Goal: Information Seeking & Learning: Learn about a topic

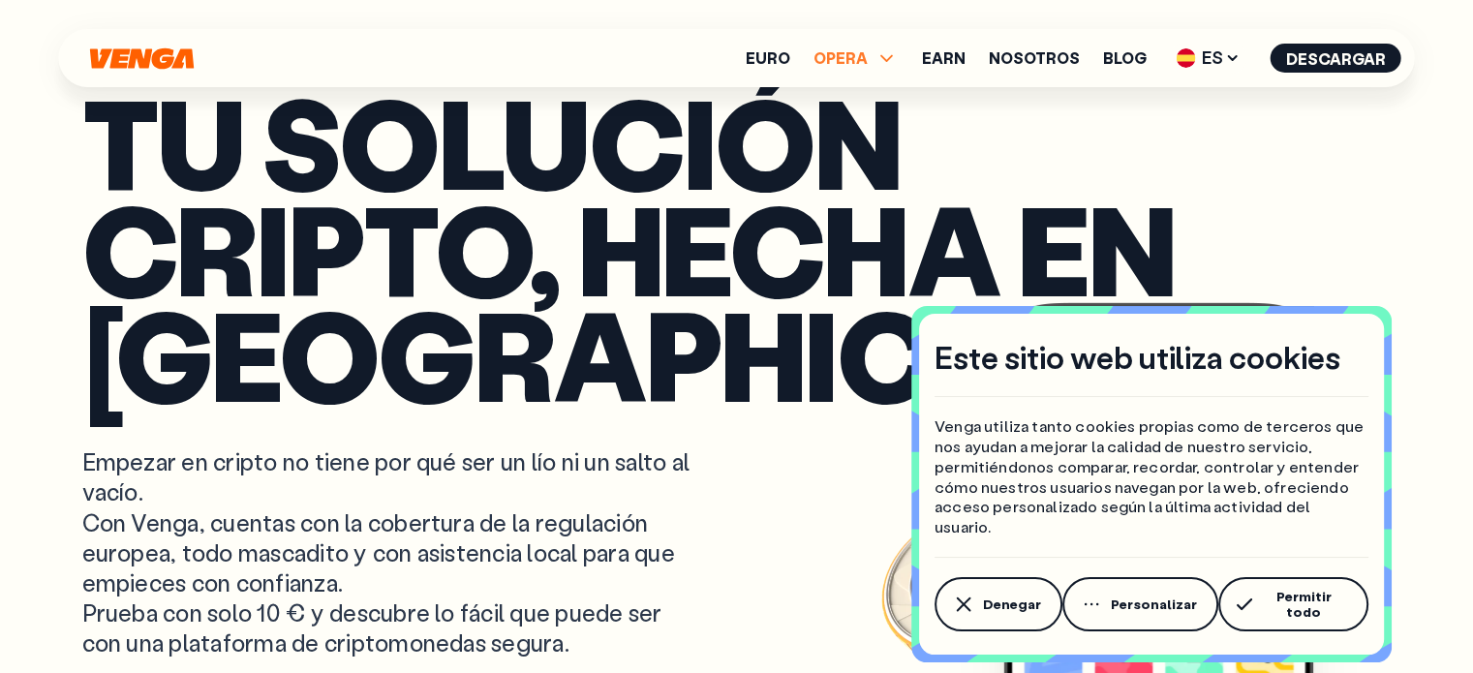
click at [879, 53] on span "OPERA" at bounding box center [855, 57] width 85 height 23
click at [790, 53] on link "Euro" at bounding box center [768, 57] width 45 height 15
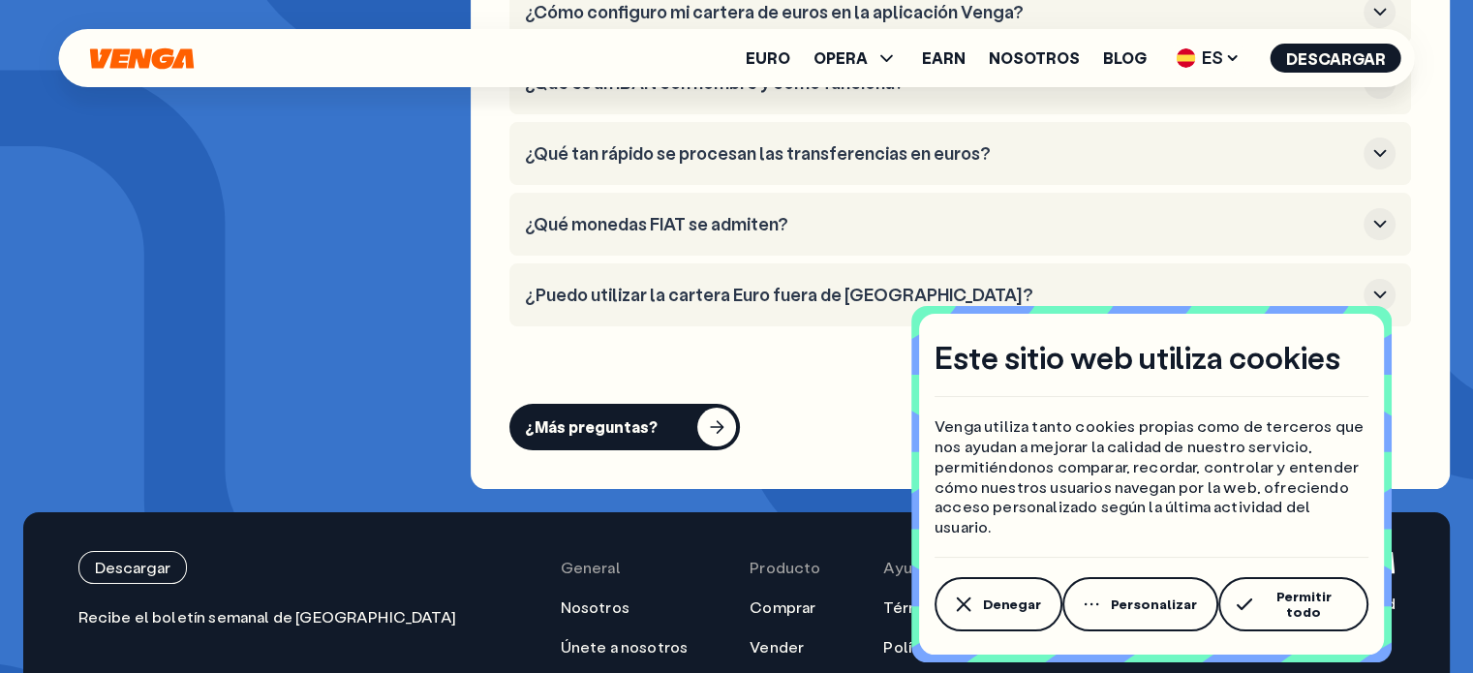
scroll to position [8007, 0]
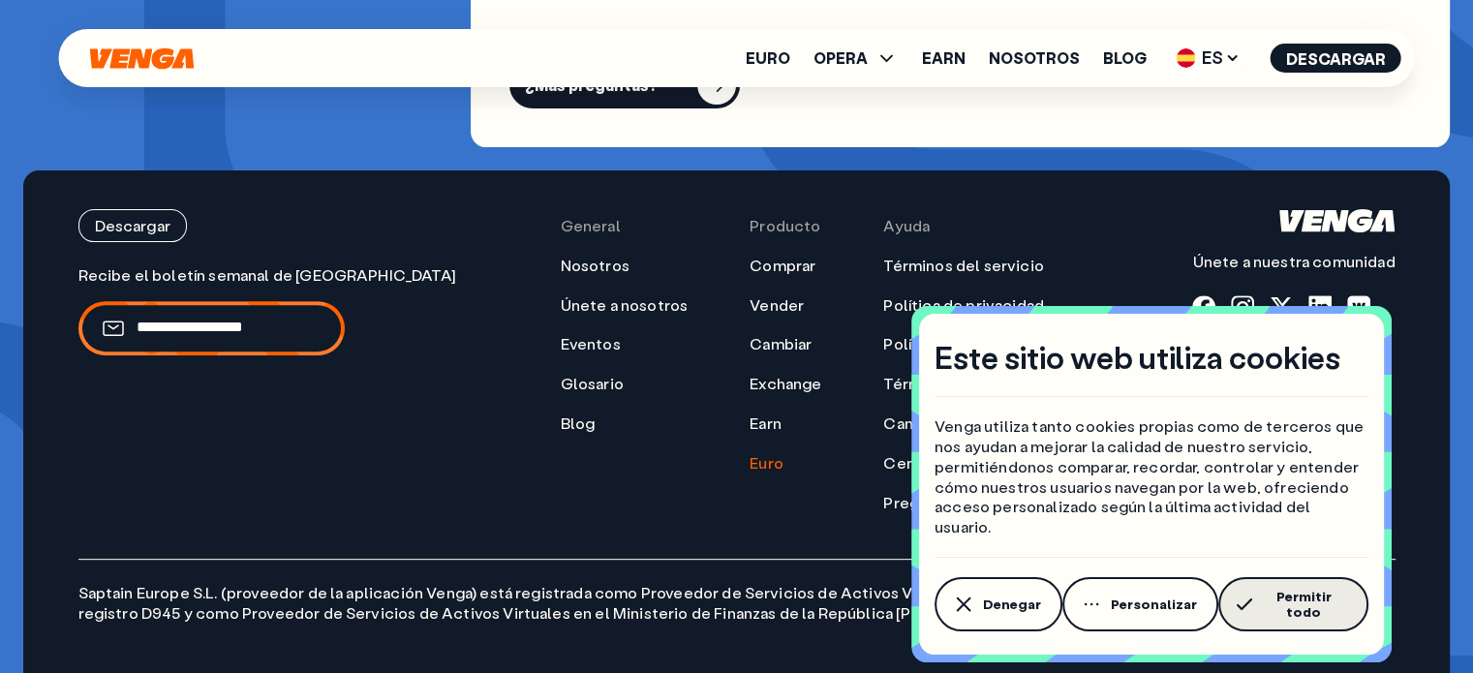
click at [1286, 607] on span "Permitir todo" at bounding box center [1303, 604] width 87 height 31
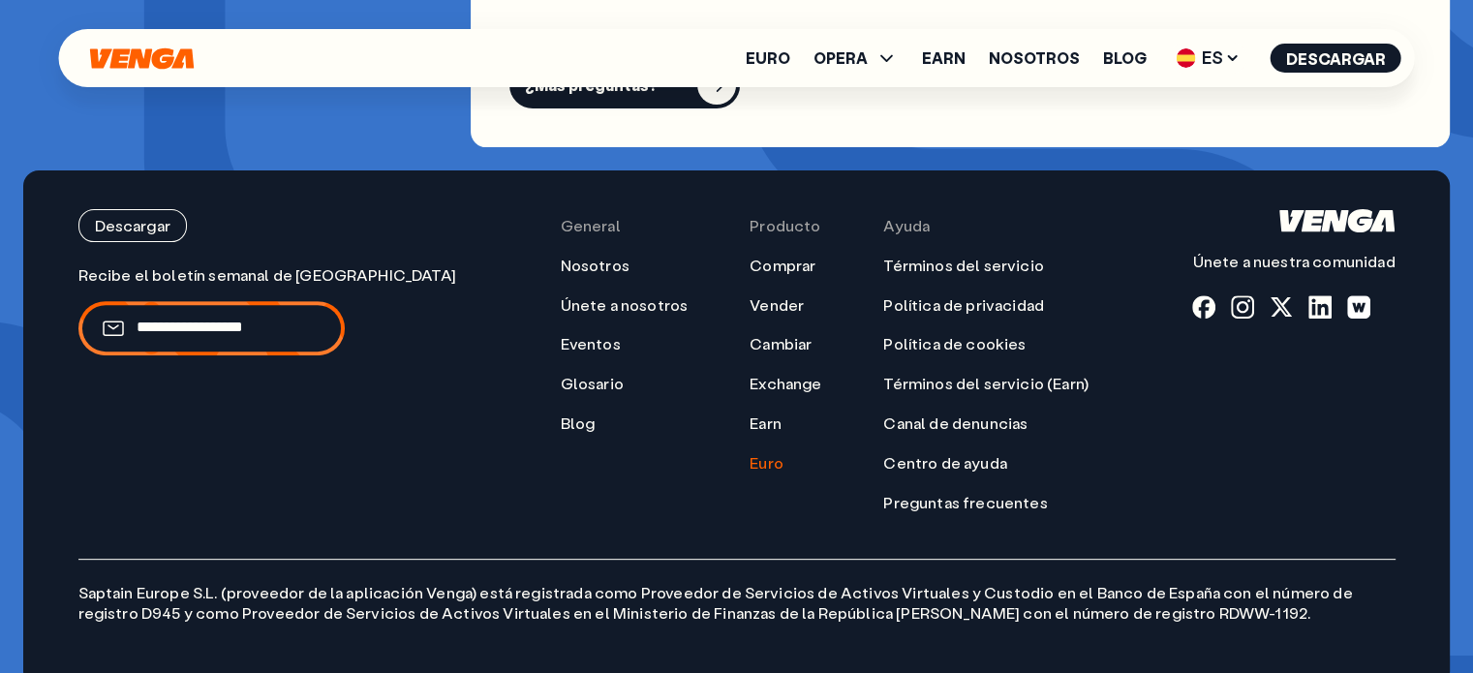
click at [1053, 43] on ul "Euro OPERA Comprar Vender Cambiar Exchange Earn Nosotros Blog ES English - EN E…" at bounding box center [1073, 58] width 655 height 31
click at [1035, 58] on link "Nosotros" at bounding box center [1034, 57] width 91 height 15
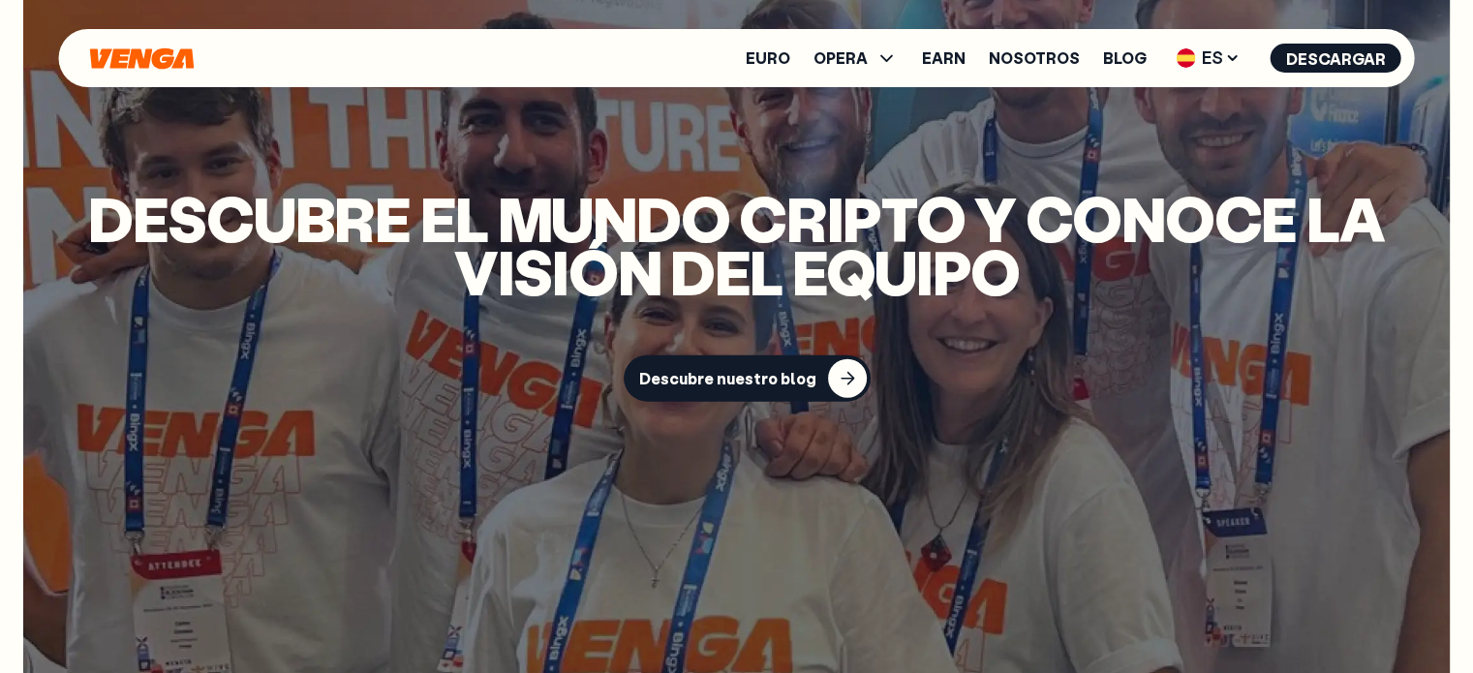
scroll to position [4415, 0]
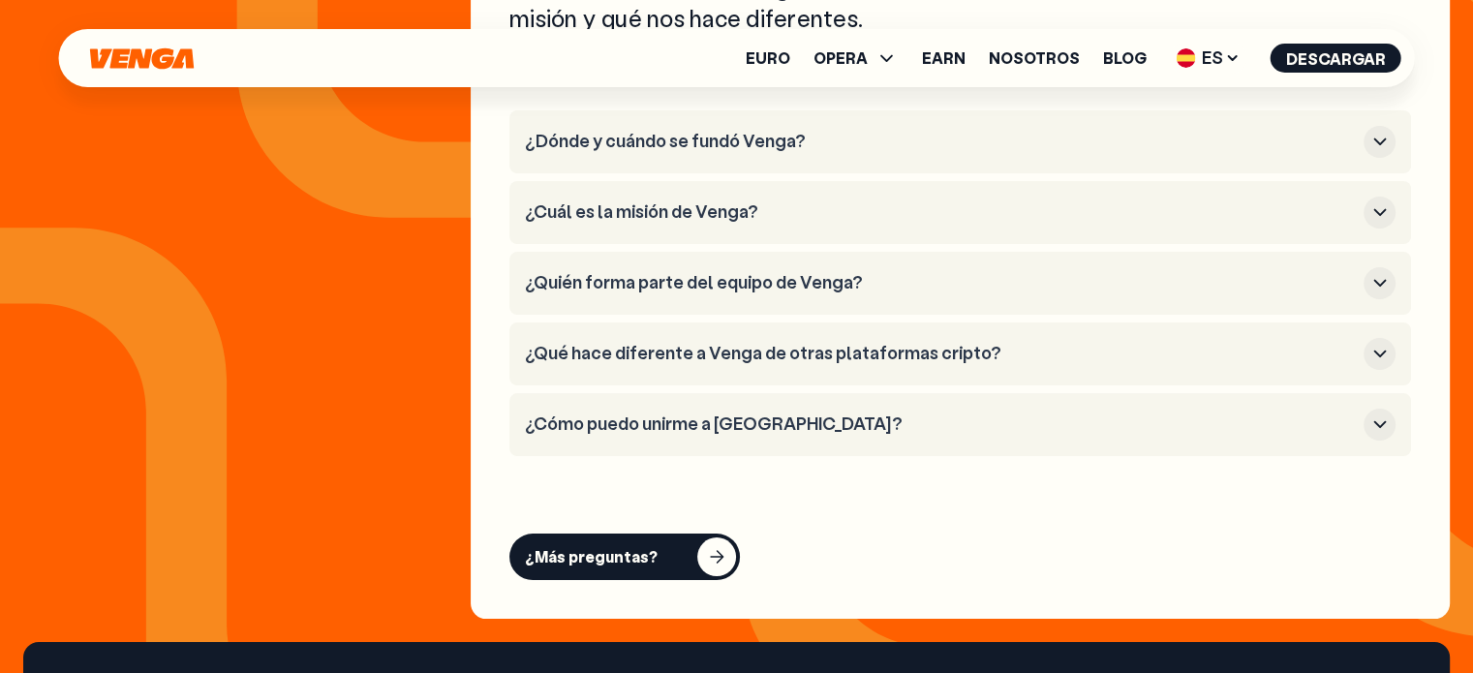
click at [795, 213] on h3 "¿Cuál es la misión de Venga?" at bounding box center [940, 211] width 831 height 21
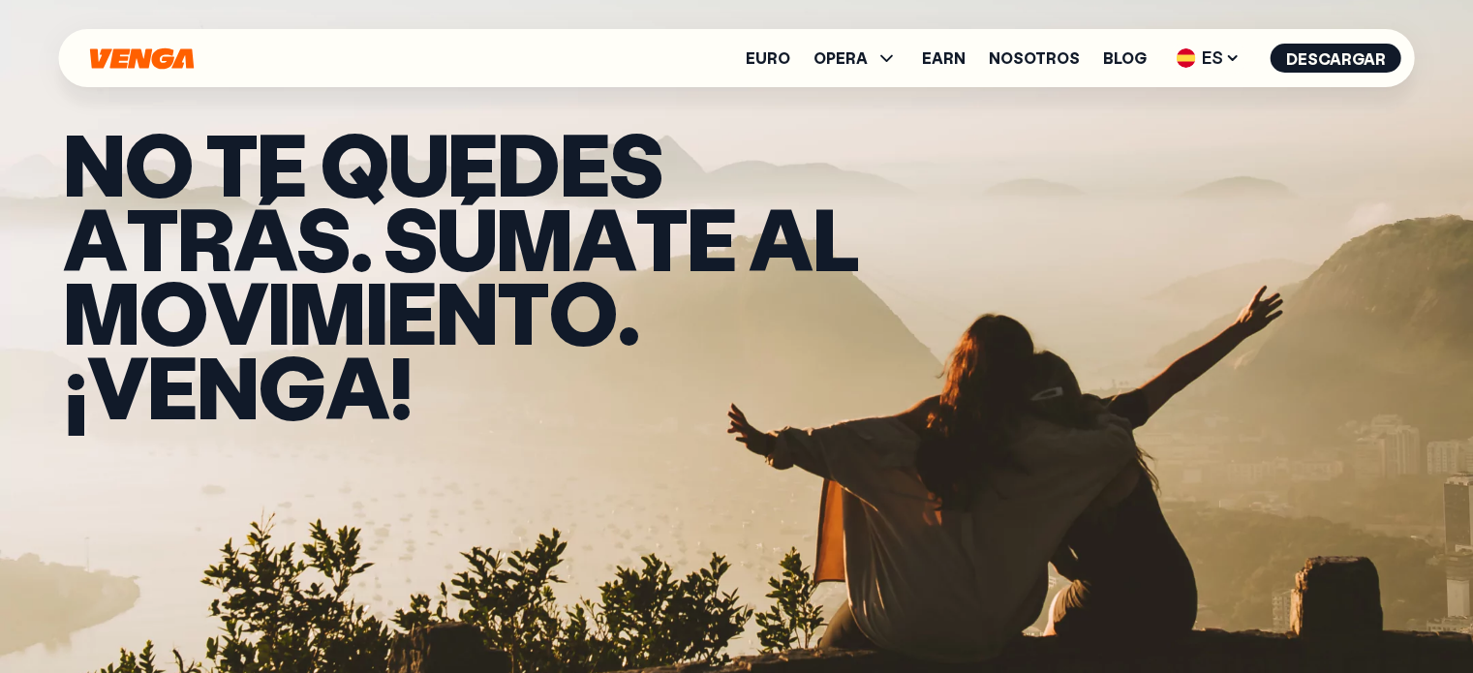
scroll to position [0, 0]
